Goal: Find specific page/section: Find specific page/section

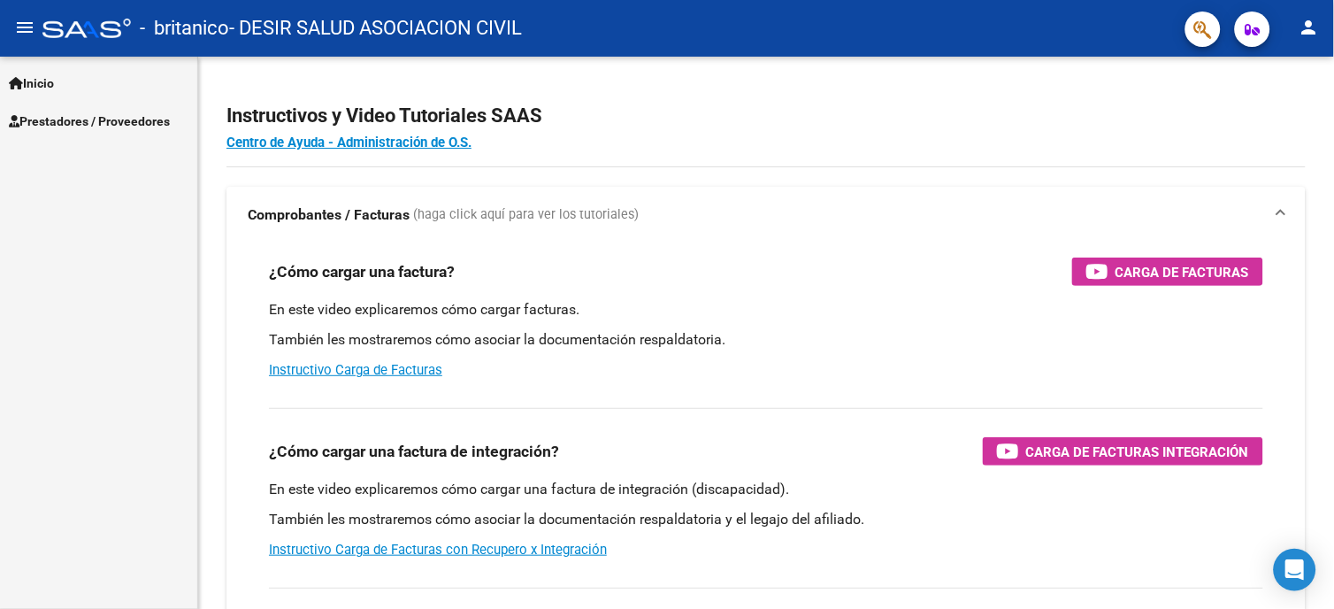
click at [73, 111] on span "Prestadores / Proveedores" at bounding box center [89, 120] width 161 height 19
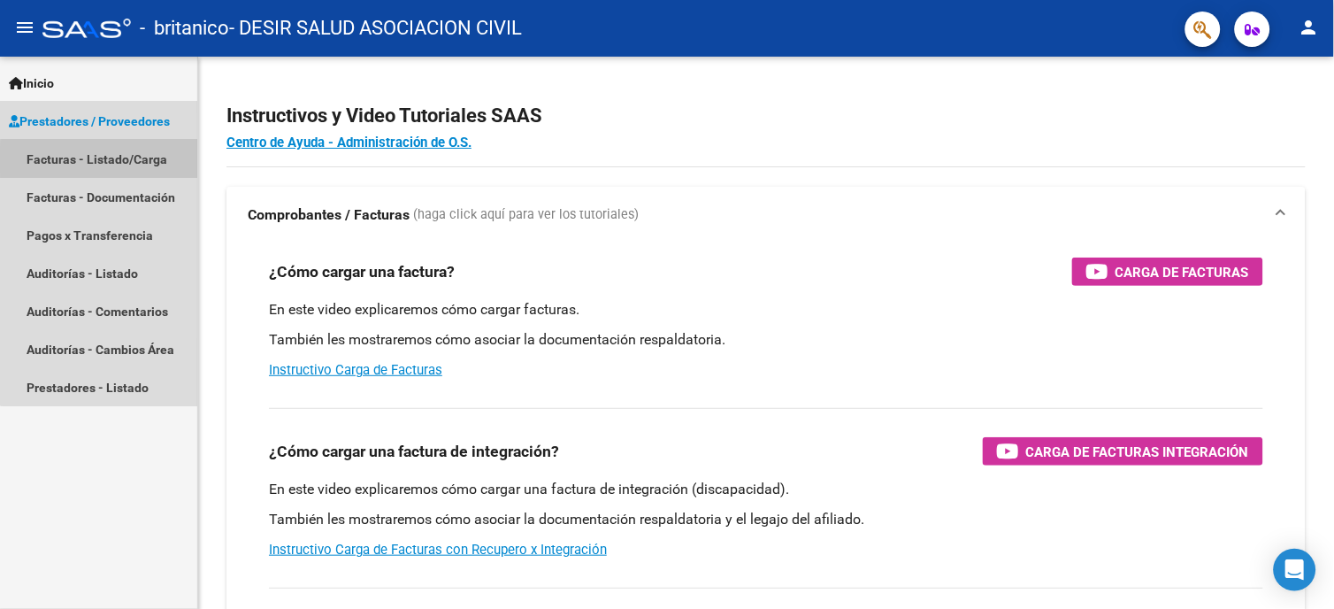
click at [118, 160] on link "Facturas - Listado/Carga" at bounding box center [98, 159] width 197 height 38
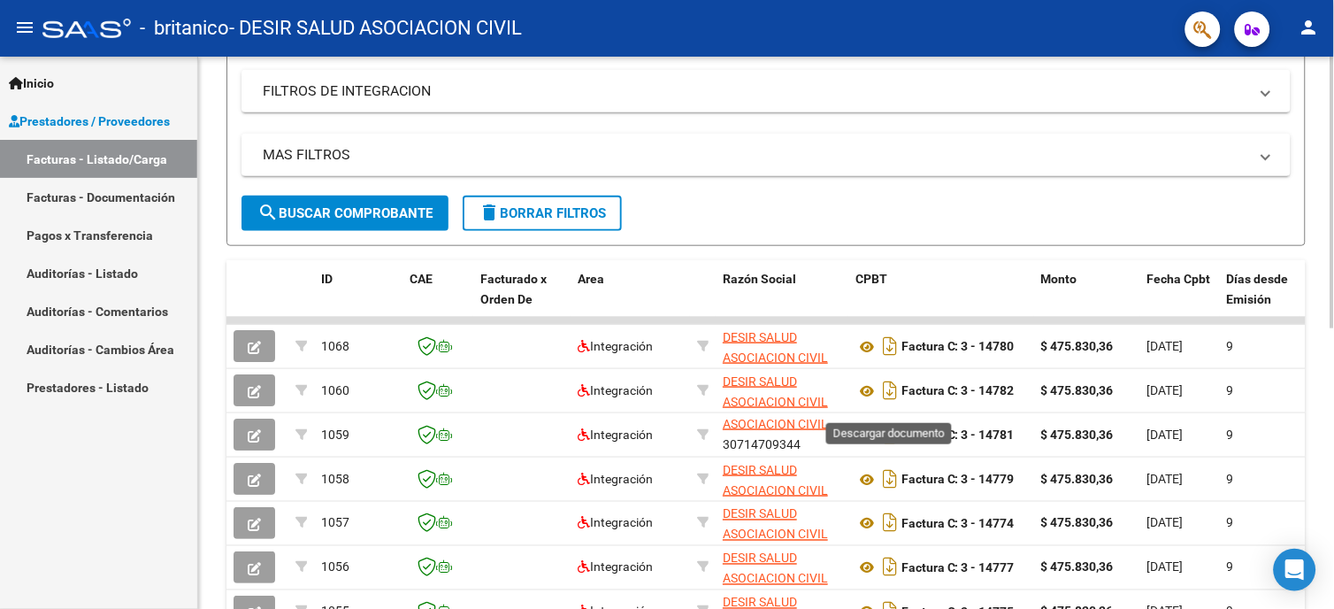
scroll to position [572, 0]
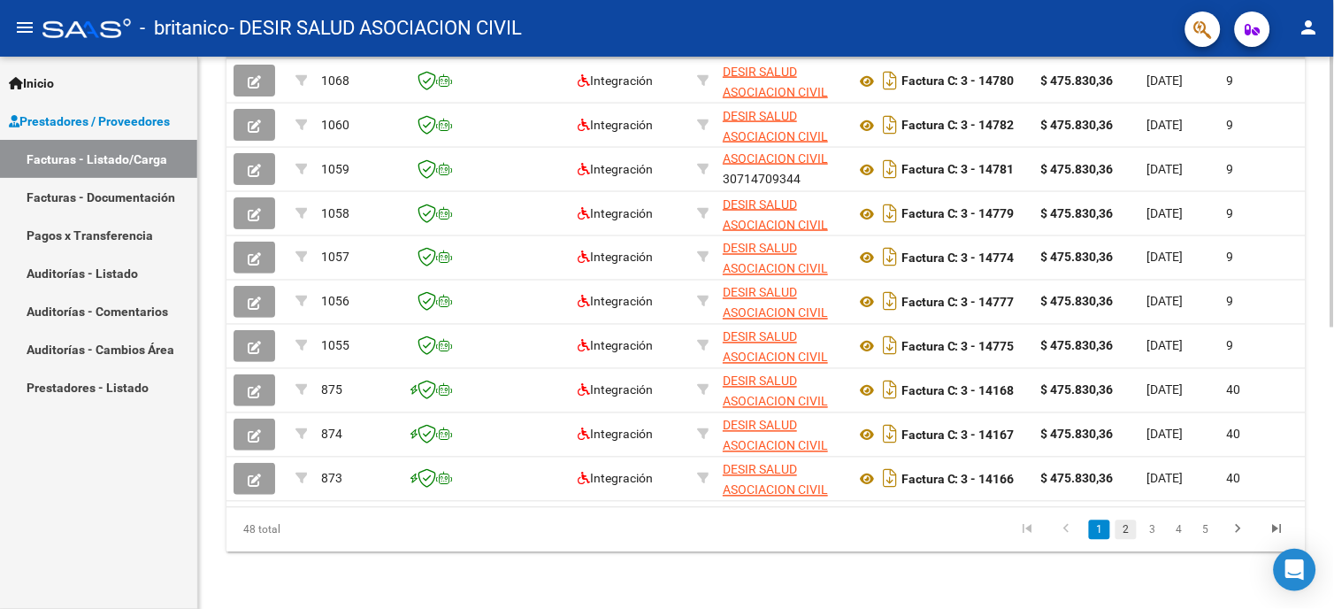
click at [1116, 531] on link "2" at bounding box center [1125, 529] width 21 height 19
click at [1152, 533] on link "3" at bounding box center [1152, 529] width 21 height 19
drag, startPoint x: 1109, startPoint y: 525, endPoint x: 1126, endPoint y: 547, distance: 27.1
click at [1109, 525] on link "1" at bounding box center [1099, 529] width 21 height 19
click at [1123, 532] on link "2" at bounding box center [1125, 529] width 21 height 19
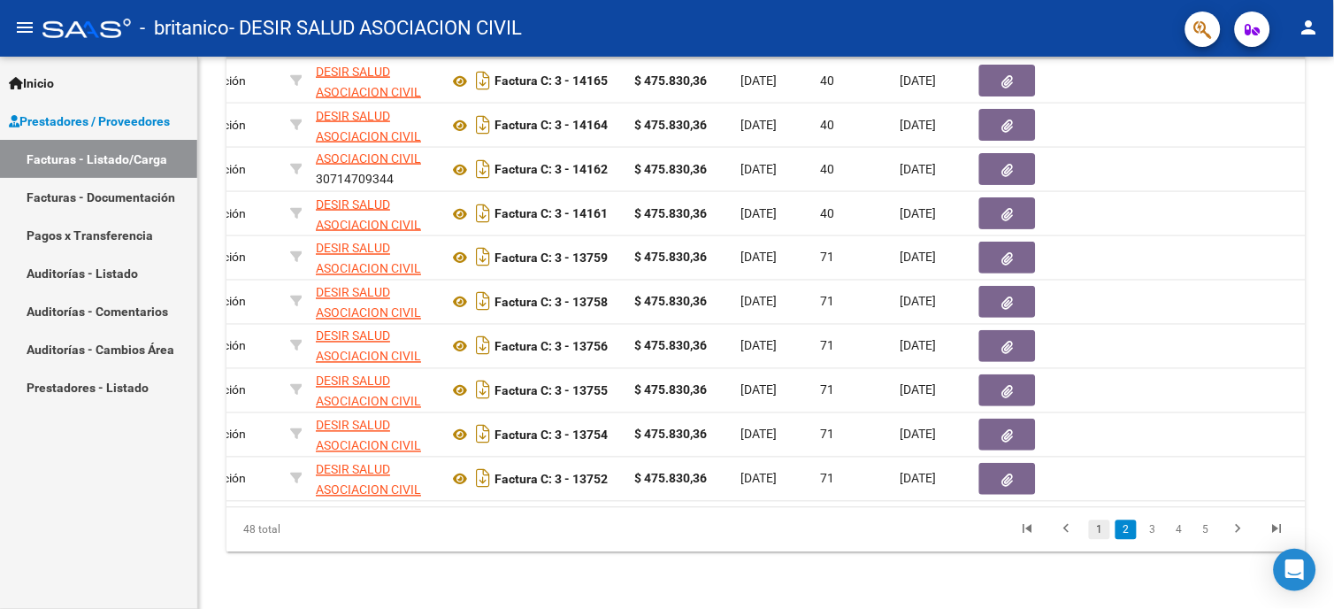
click at [1108, 533] on link "1" at bounding box center [1099, 529] width 21 height 19
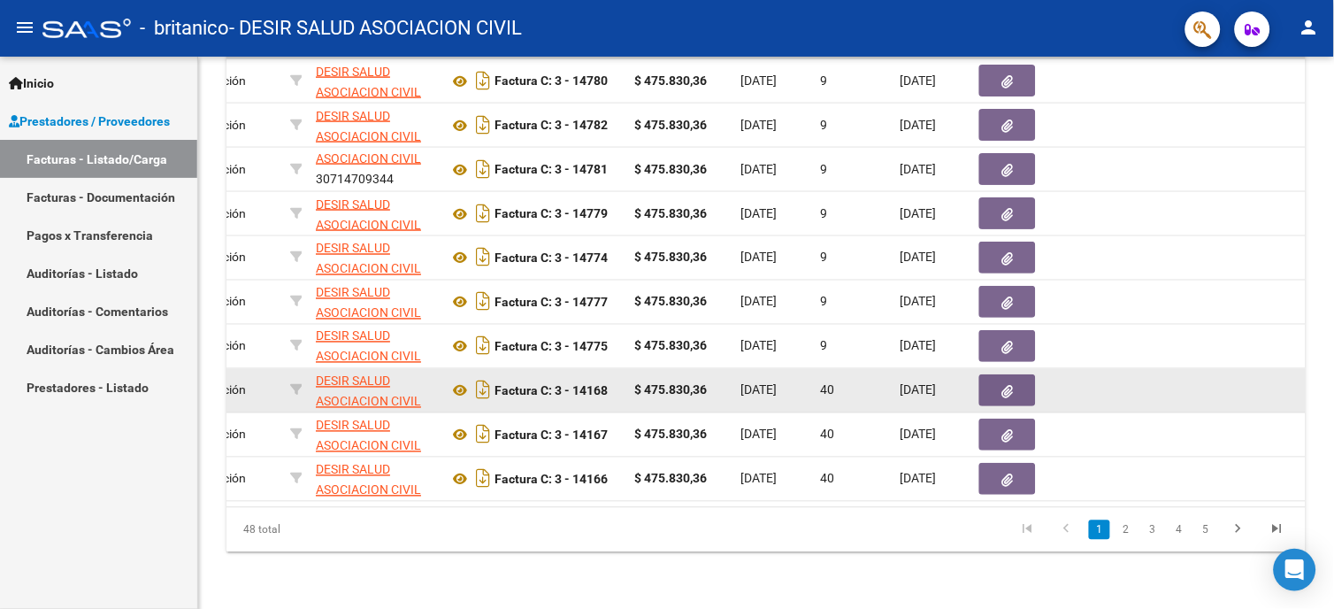
scroll to position [474, 0]
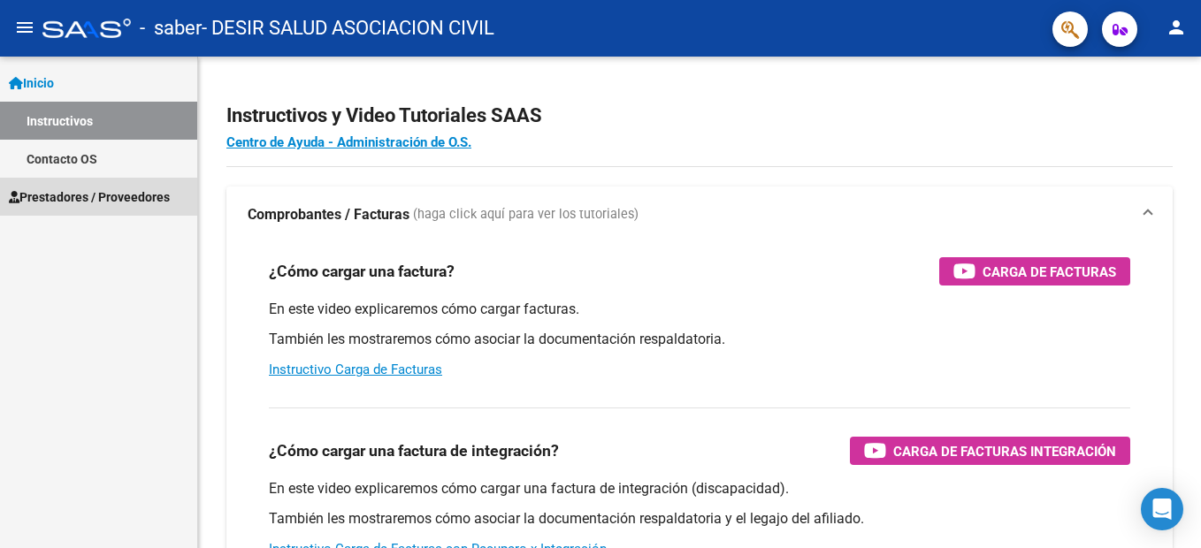
click at [73, 192] on span "Prestadores / Proveedores" at bounding box center [89, 197] width 161 height 19
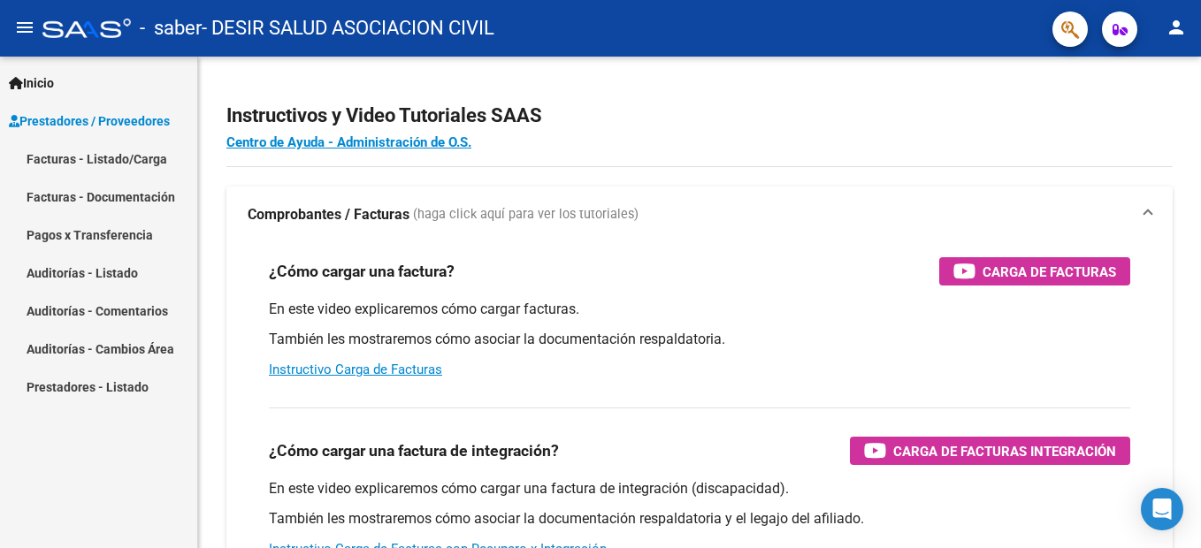
click at [70, 156] on link "Facturas - Listado/Carga" at bounding box center [98, 159] width 197 height 38
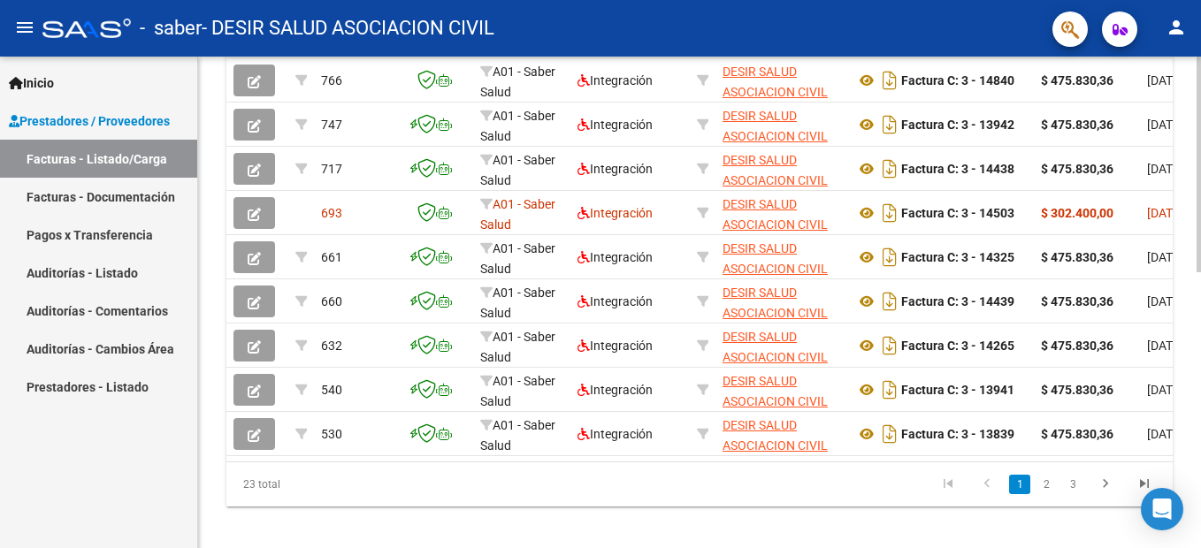
scroll to position [0, 131]
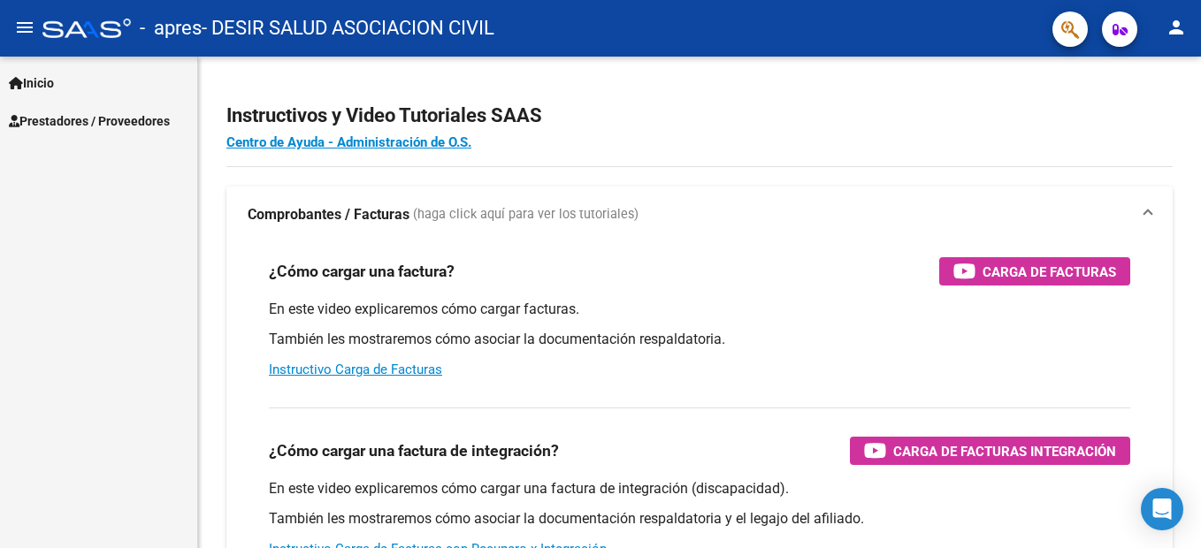
drag, startPoint x: 115, startPoint y: 124, endPoint x: 119, endPoint y: 152, distance: 28.5
click at [115, 124] on span "Prestadores / Proveedores" at bounding box center [89, 120] width 161 height 19
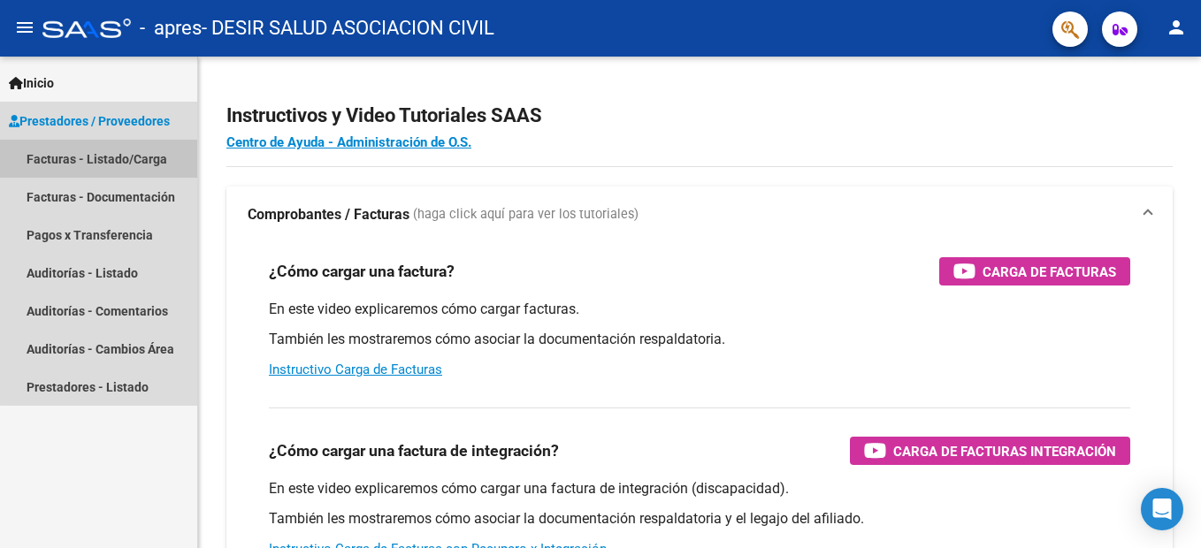
click at [113, 160] on link "Facturas - Listado/Carga" at bounding box center [98, 159] width 197 height 38
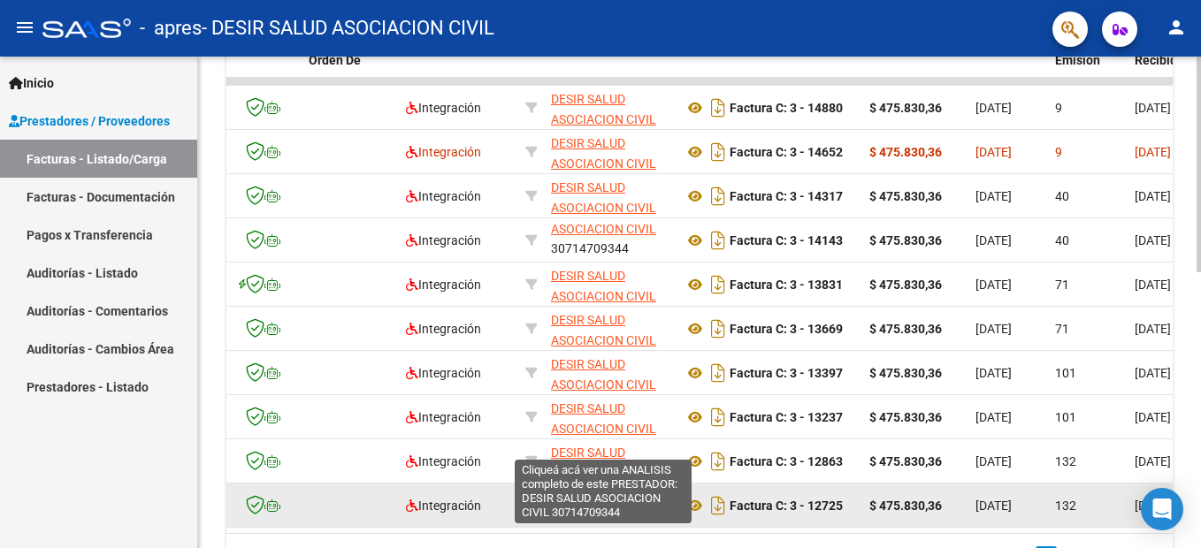
scroll to position [512, 0]
